Goal: Task Accomplishment & Management: Use online tool/utility

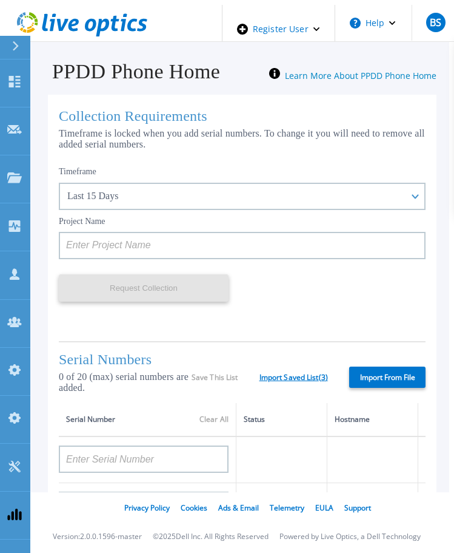
click at [310, 374] on link "Import Saved List ( 3 )" at bounding box center [294, 377] width 69 height 8
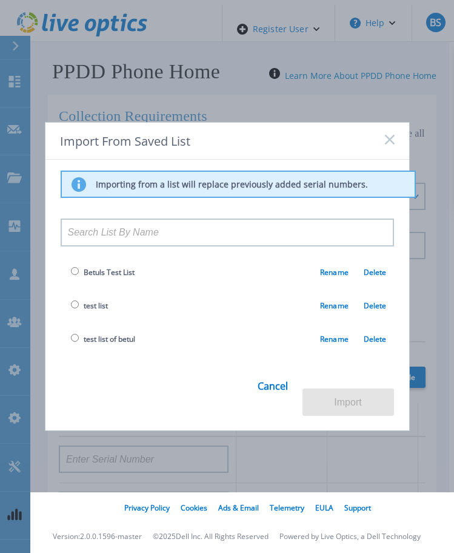
click at [72, 342] on input "radio" at bounding box center [75, 338] width 8 height 8
radio input "true"
click at [357, 397] on button "Import" at bounding box center [349, 401] width 92 height 27
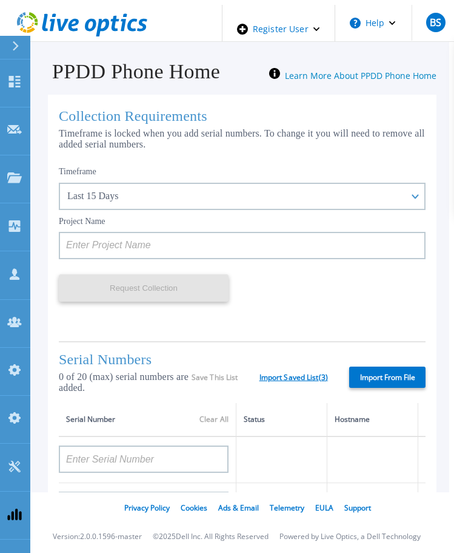
click at [292, 374] on link "Import Saved List ( 3 )" at bounding box center [294, 377] width 69 height 8
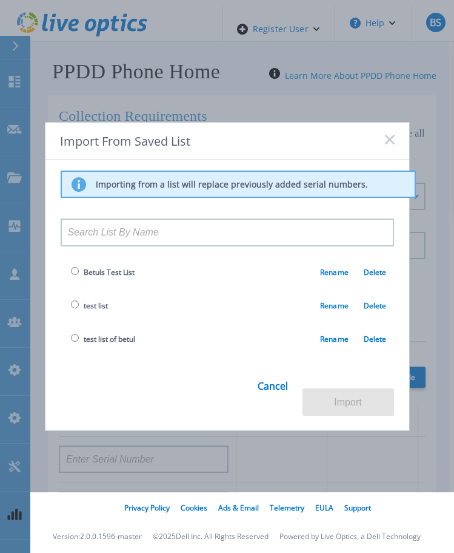
click at [75, 342] on input "radio" at bounding box center [75, 338] width 8 height 8
radio input "true"
click at [340, 395] on button "Import" at bounding box center [349, 401] width 92 height 27
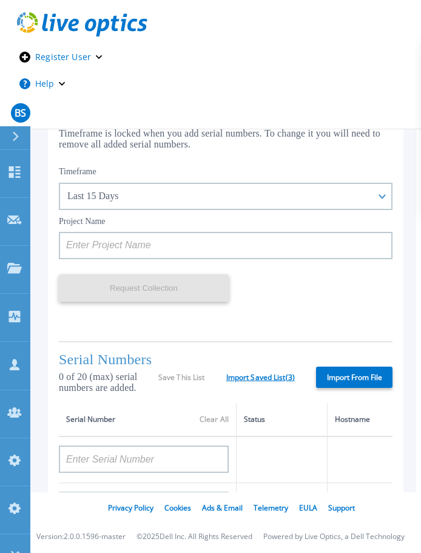
click at [241, 380] on link "Import Saved List ( 3 )" at bounding box center [260, 377] width 69 height 8
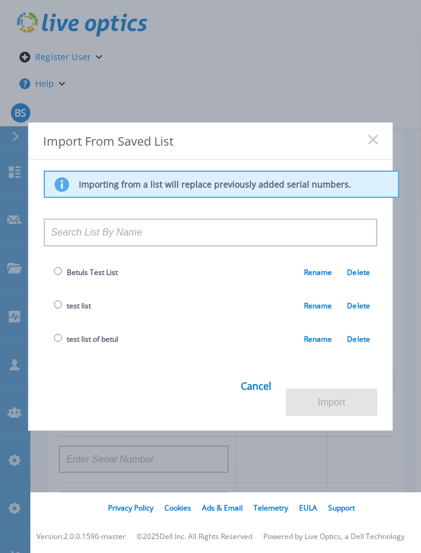
click at [56, 342] on input "radio" at bounding box center [58, 338] width 8 height 8
radio input "true"
